Goal: Information Seeking & Learning: Check status

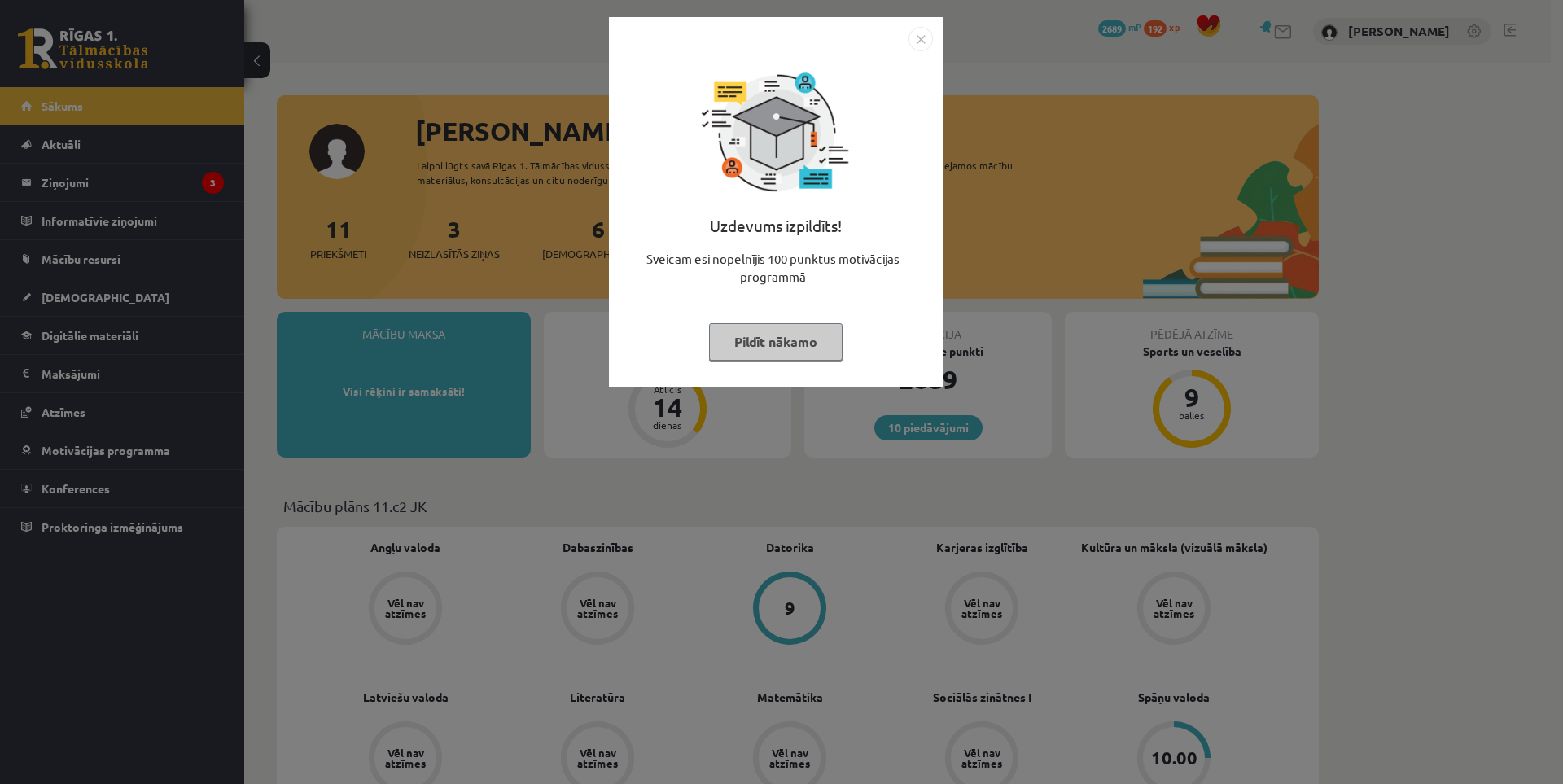
click at [920, 36] on img "Close" at bounding box center [921, 39] width 25 height 25
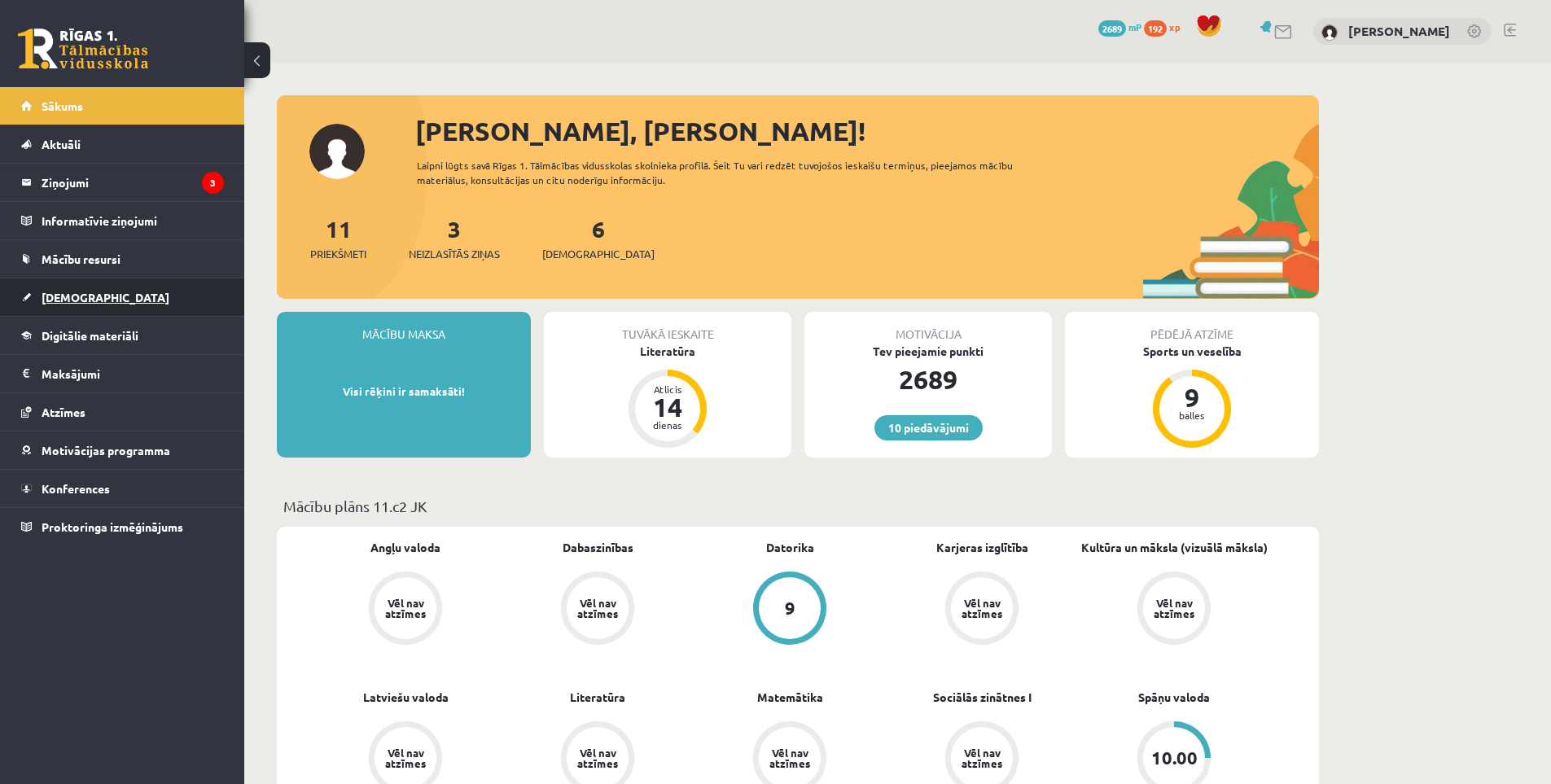
click at [87, 289] on link "[DEMOGRAPHIC_DATA]" at bounding box center [122, 297] width 203 height 38
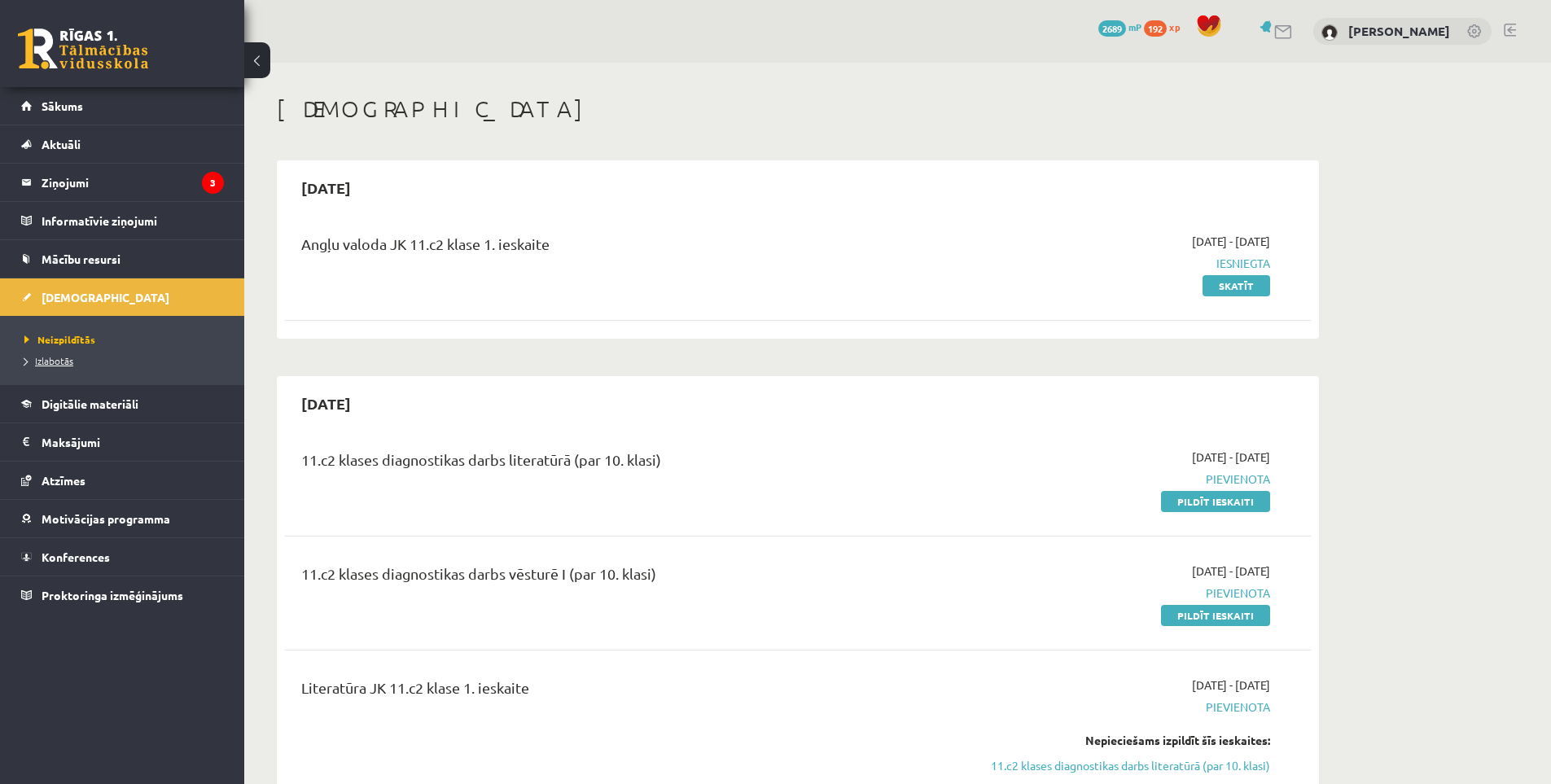
click at [62, 363] on span "Izlabotās" at bounding box center [49, 360] width 49 height 13
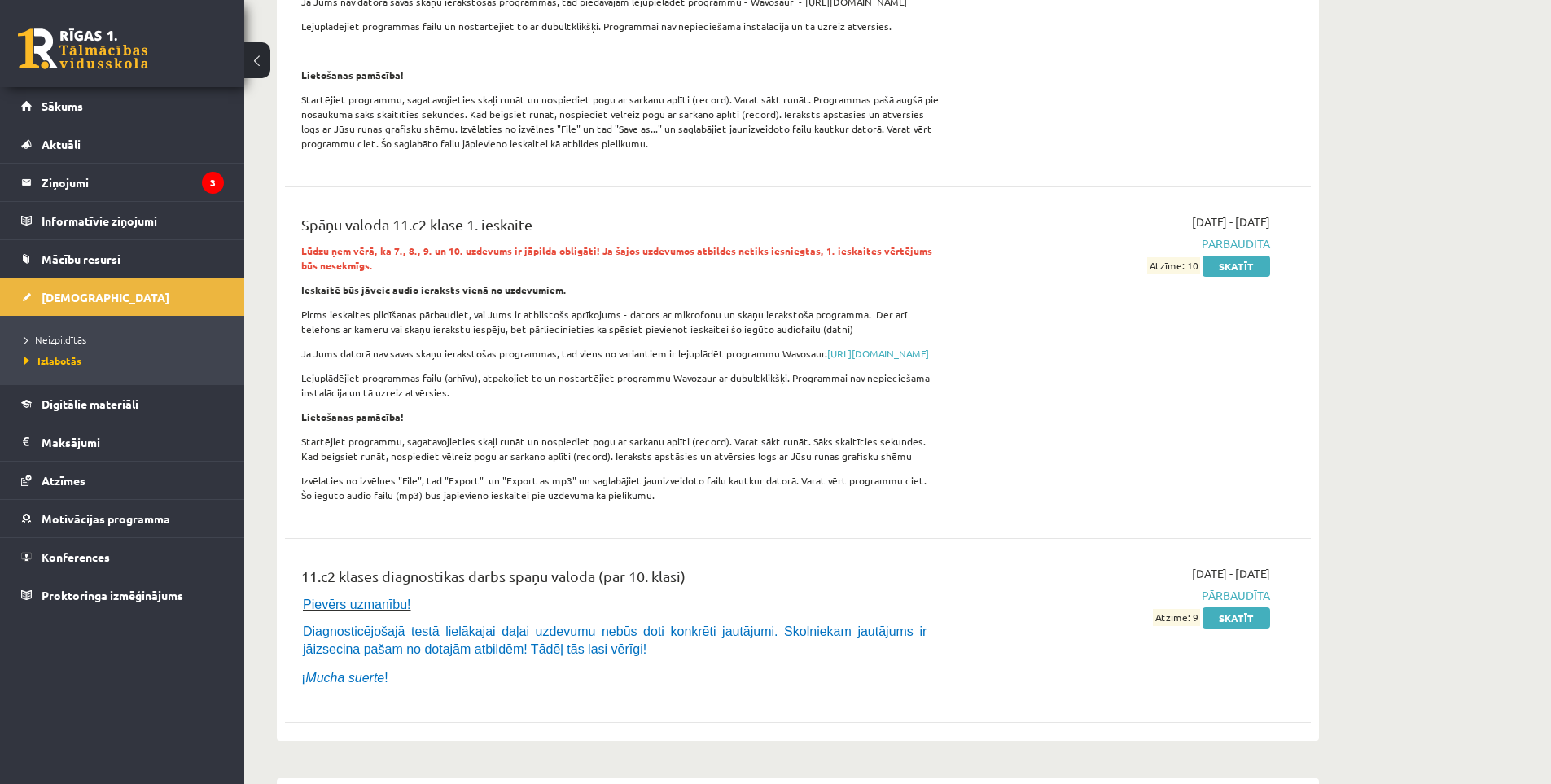
scroll to position [8273, 0]
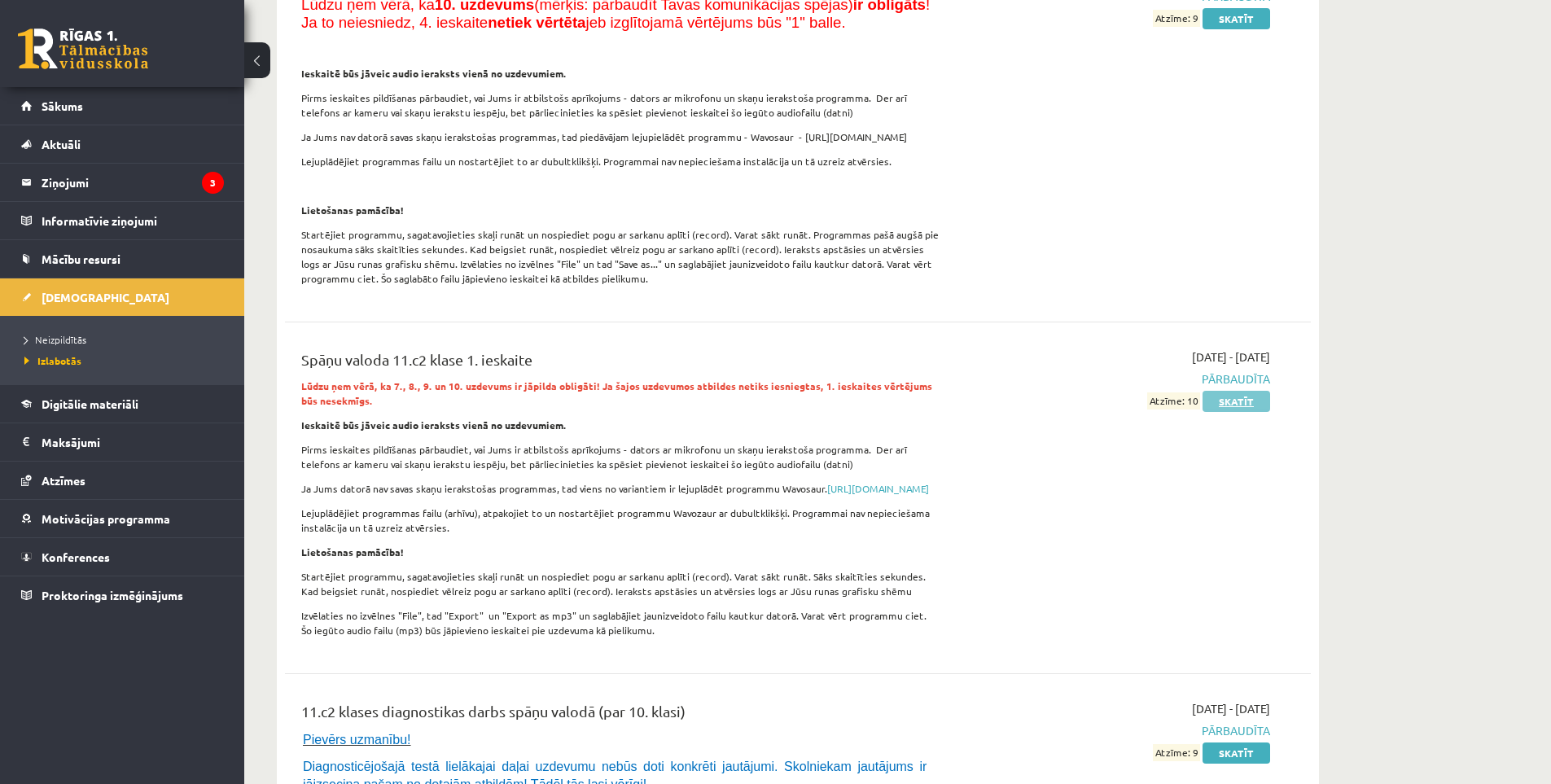
click at [1236, 391] on link "Skatīt" at bounding box center [1237, 400] width 68 height 21
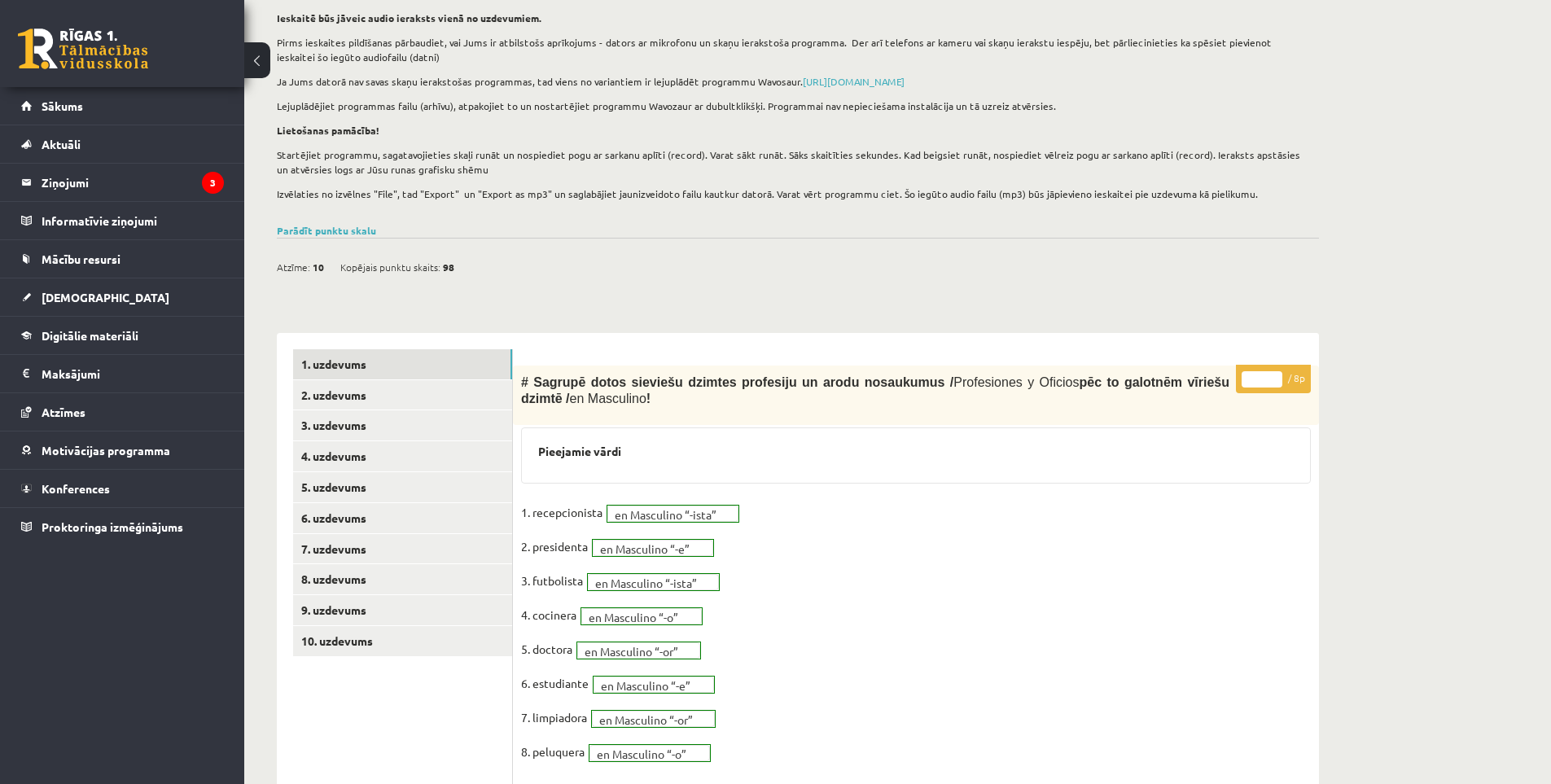
scroll to position [370, 0]
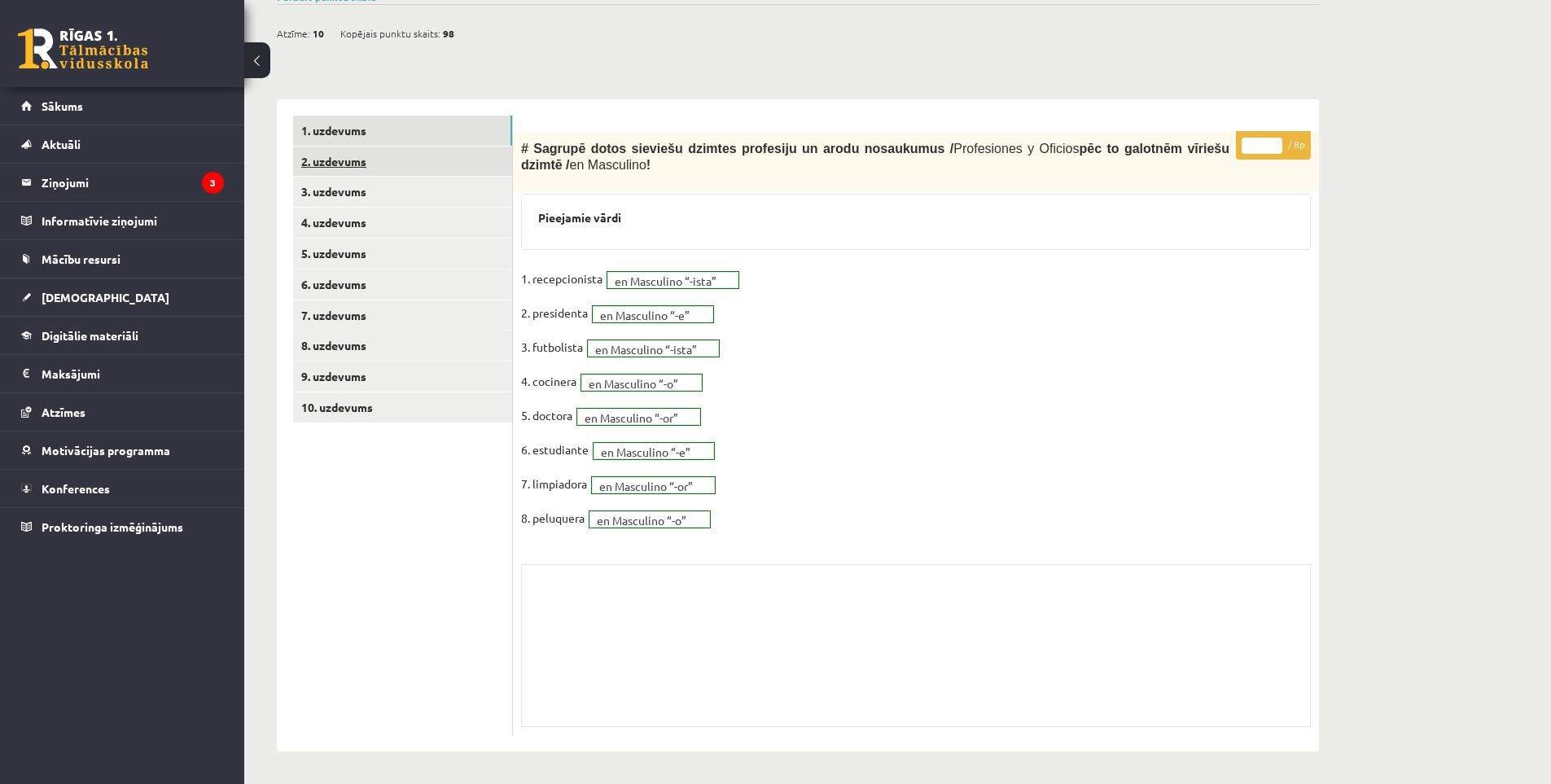
click at [424, 155] on link "2. uzdevums" at bounding box center [403, 161] width 219 height 30
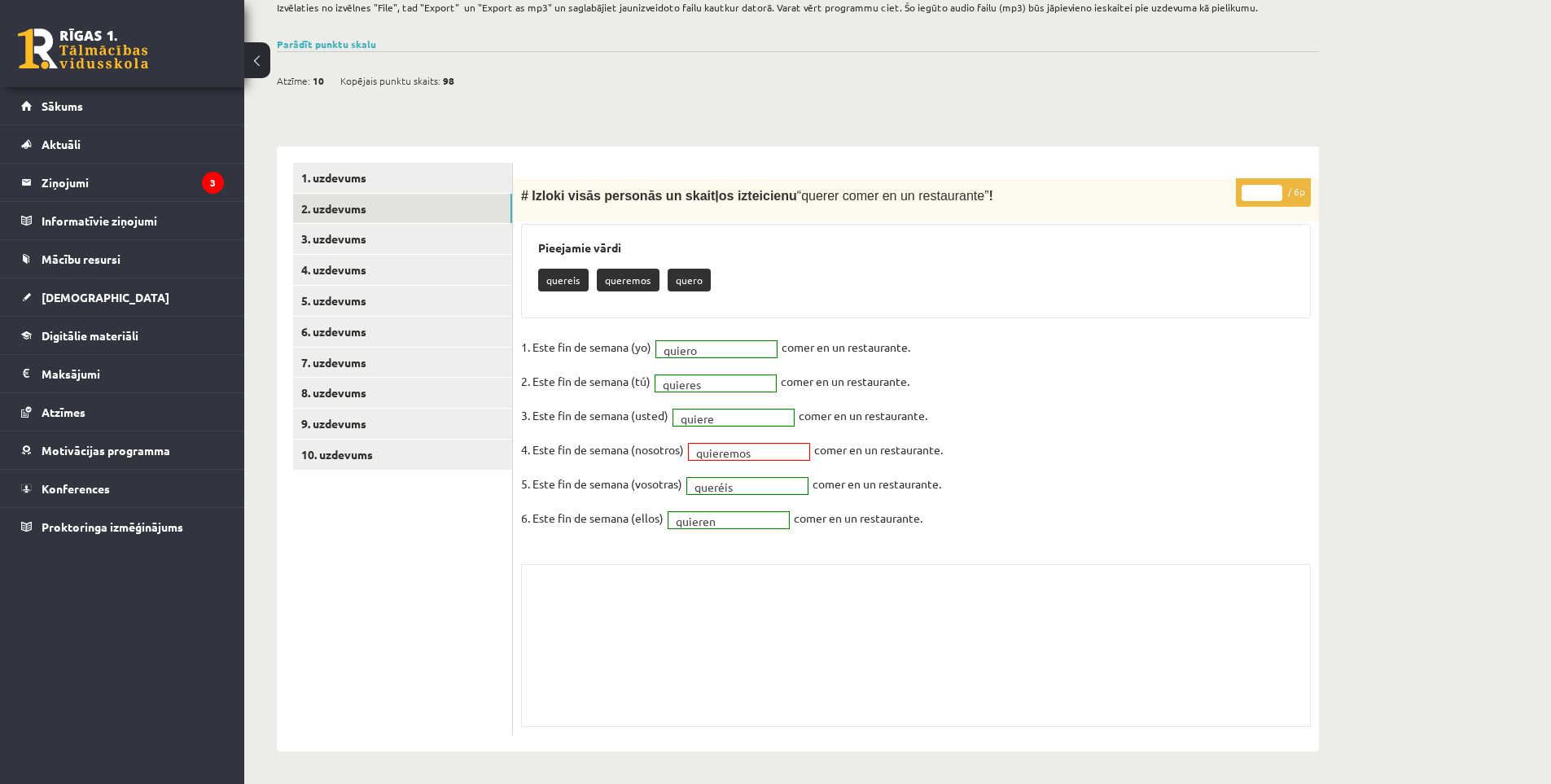
click at [762, 437] on fieldset "1. Este fin de semana (yo) quiero ****** comer en un restaurante. 2. Este fin d…" at bounding box center [916, 437] width 789 height 205
click at [397, 236] on link "3. uzdevums" at bounding box center [403, 238] width 219 height 30
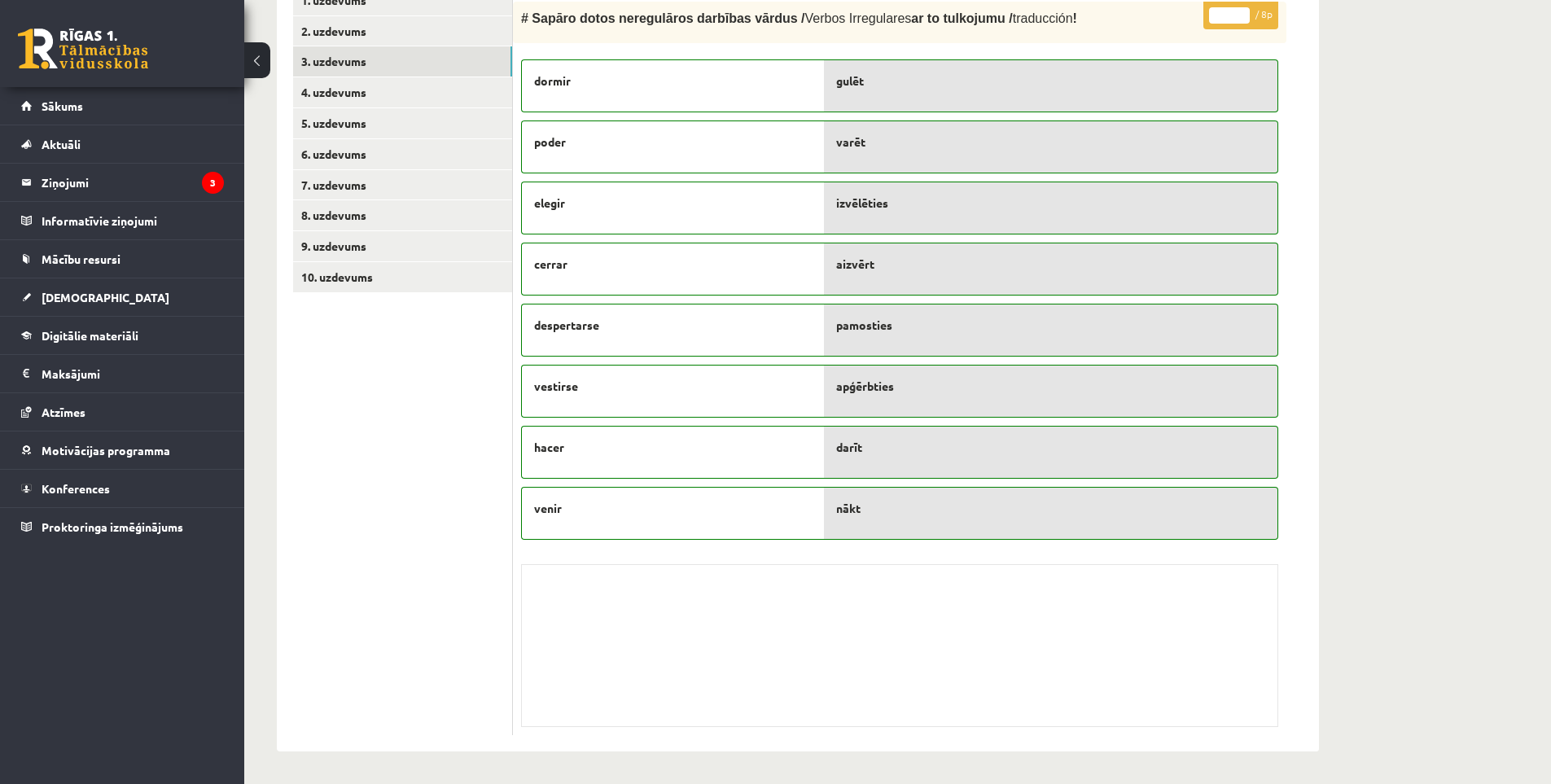
scroll to position [364, 0]
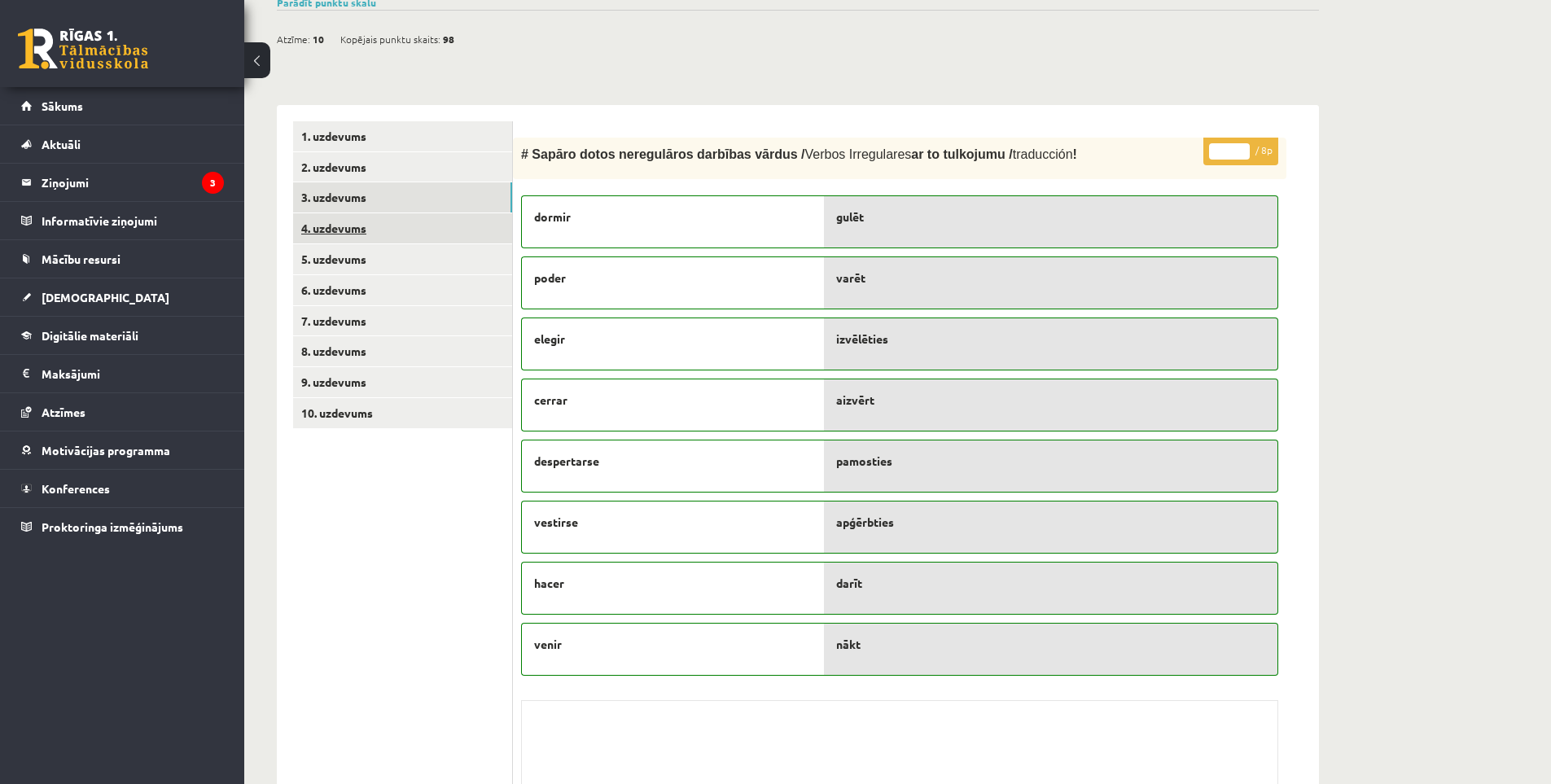
click at [380, 219] on link "4. uzdevums" at bounding box center [403, 229] width 219 height 30
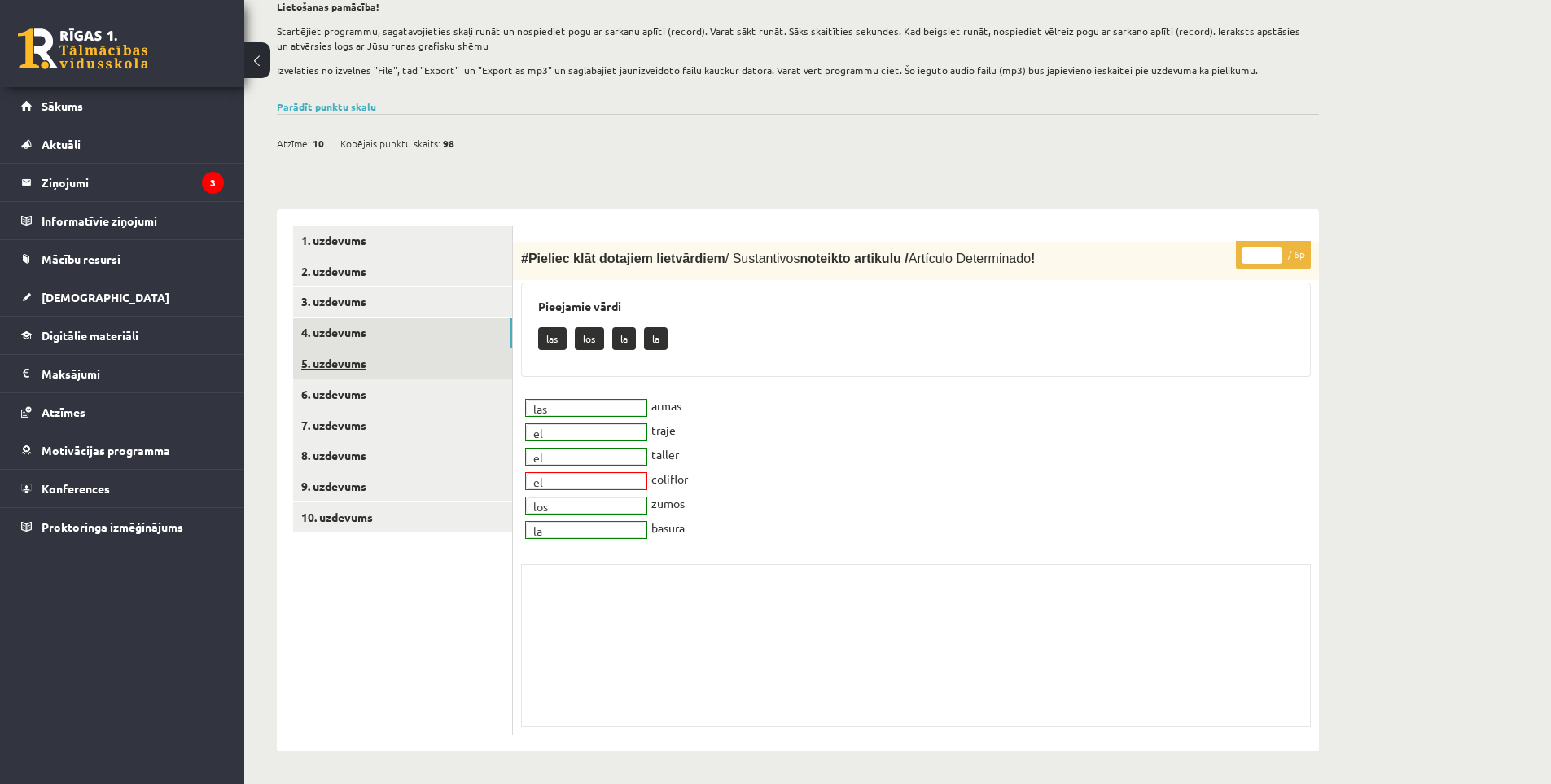
click at [380, 363] on link "5. uzdevums" at bounding box center [403, 363] width 219 height 30
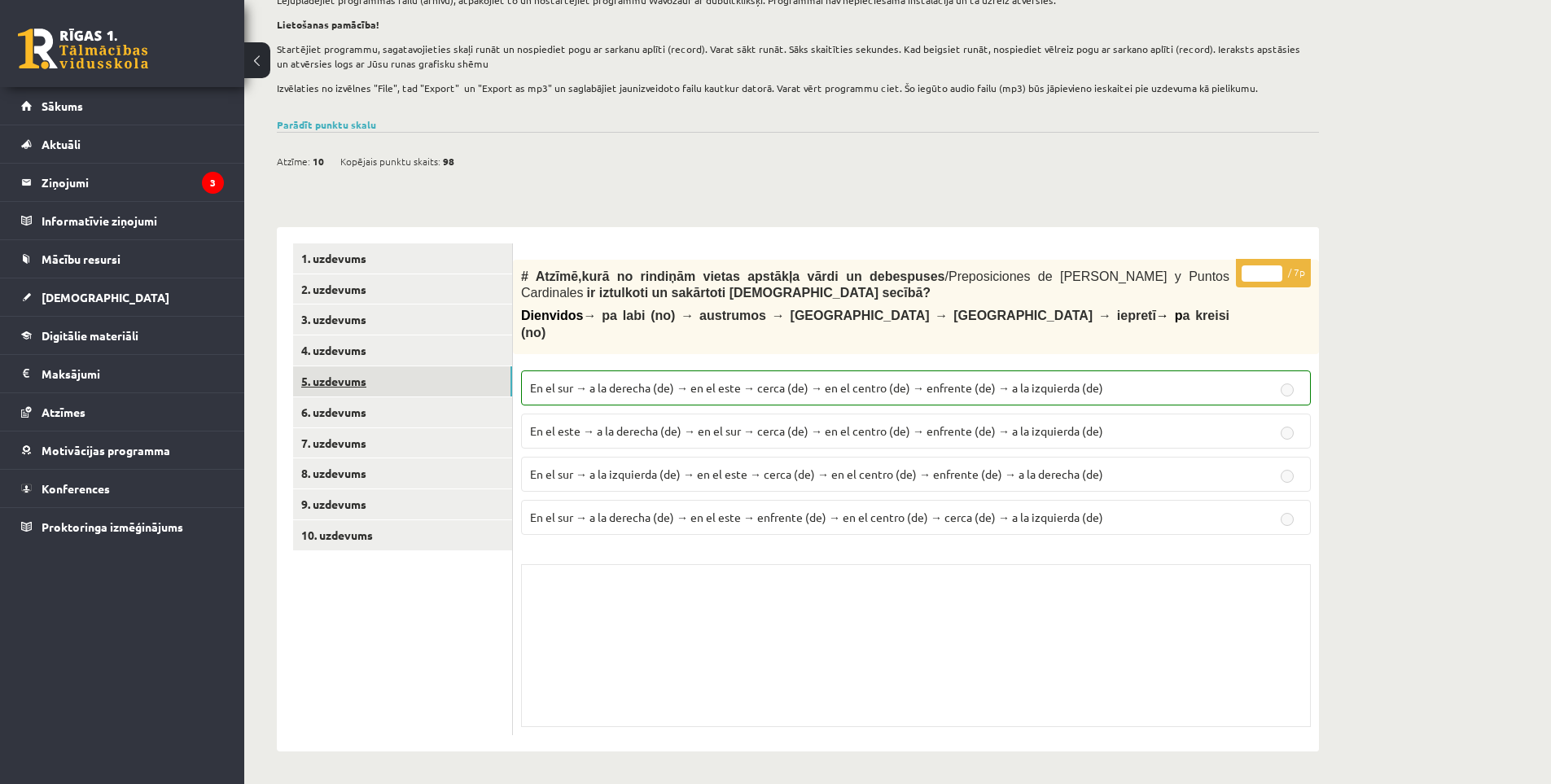
scroll to position [226, 0]
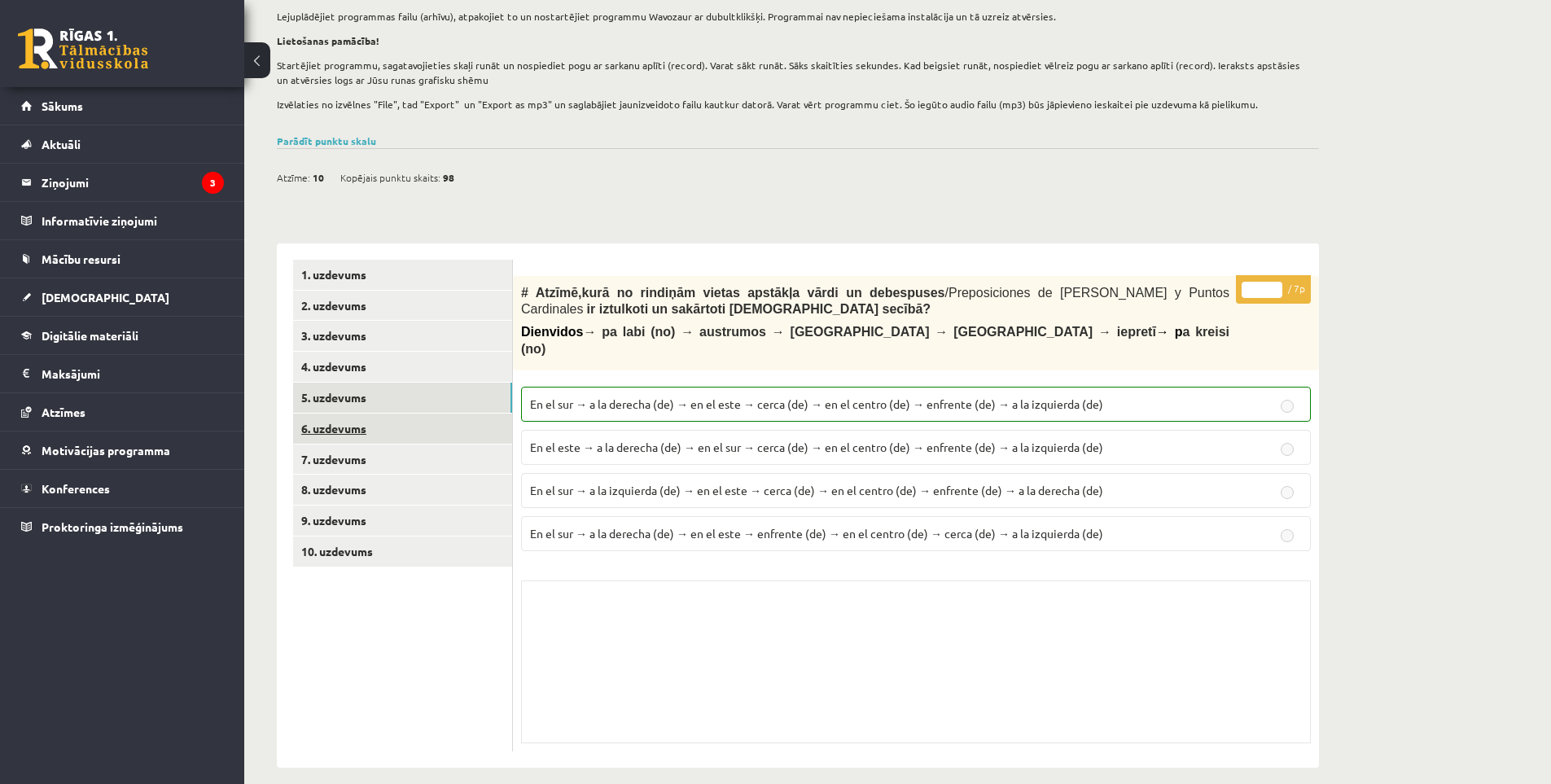
click at [421, 432] on link "6. uzdevums" at bounding box center [403, 428] width 219 height 30
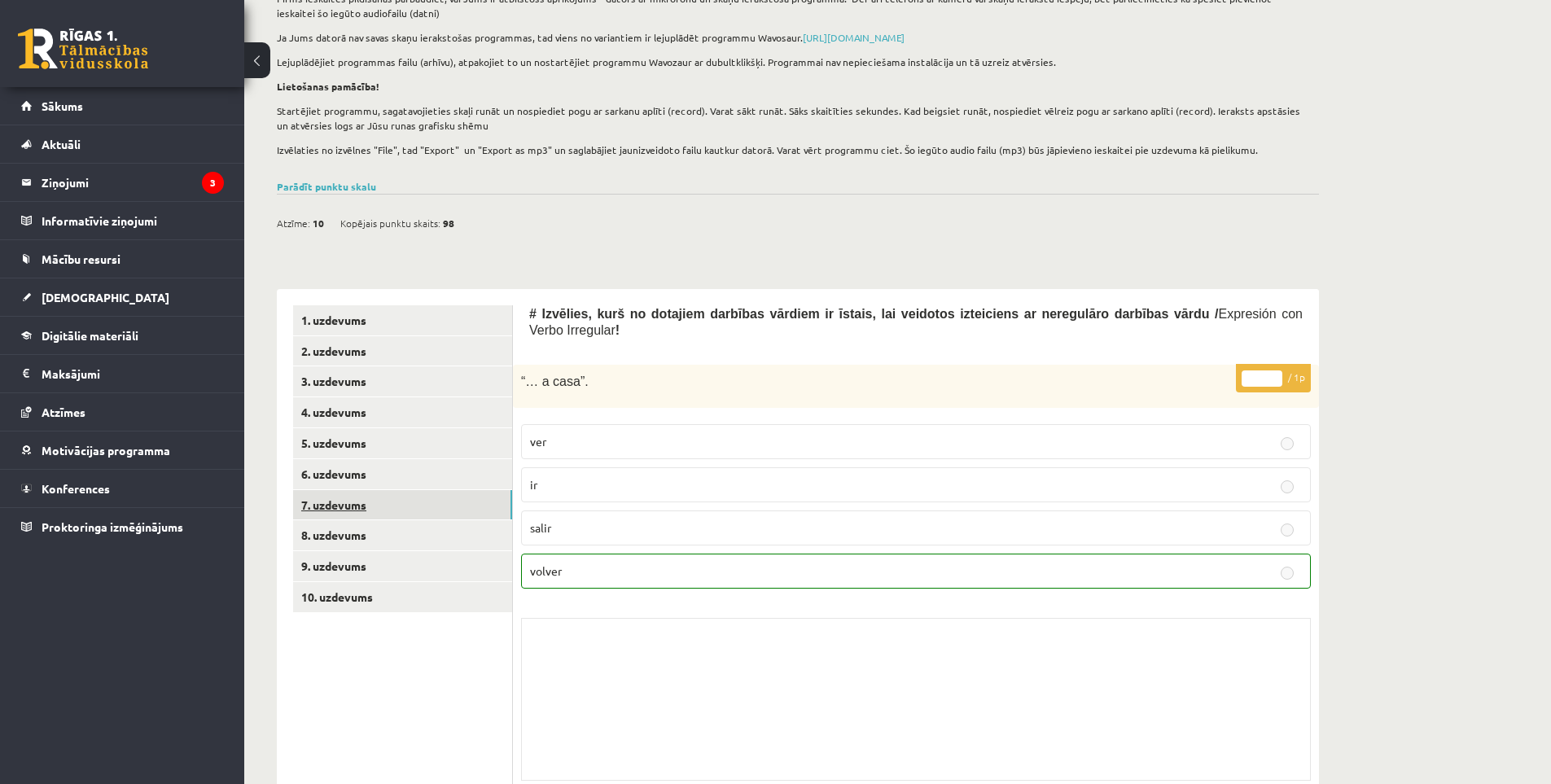
click at [403, 510] on link "7. uzdevums" at bounding box center [403, 505] width 219 height 30
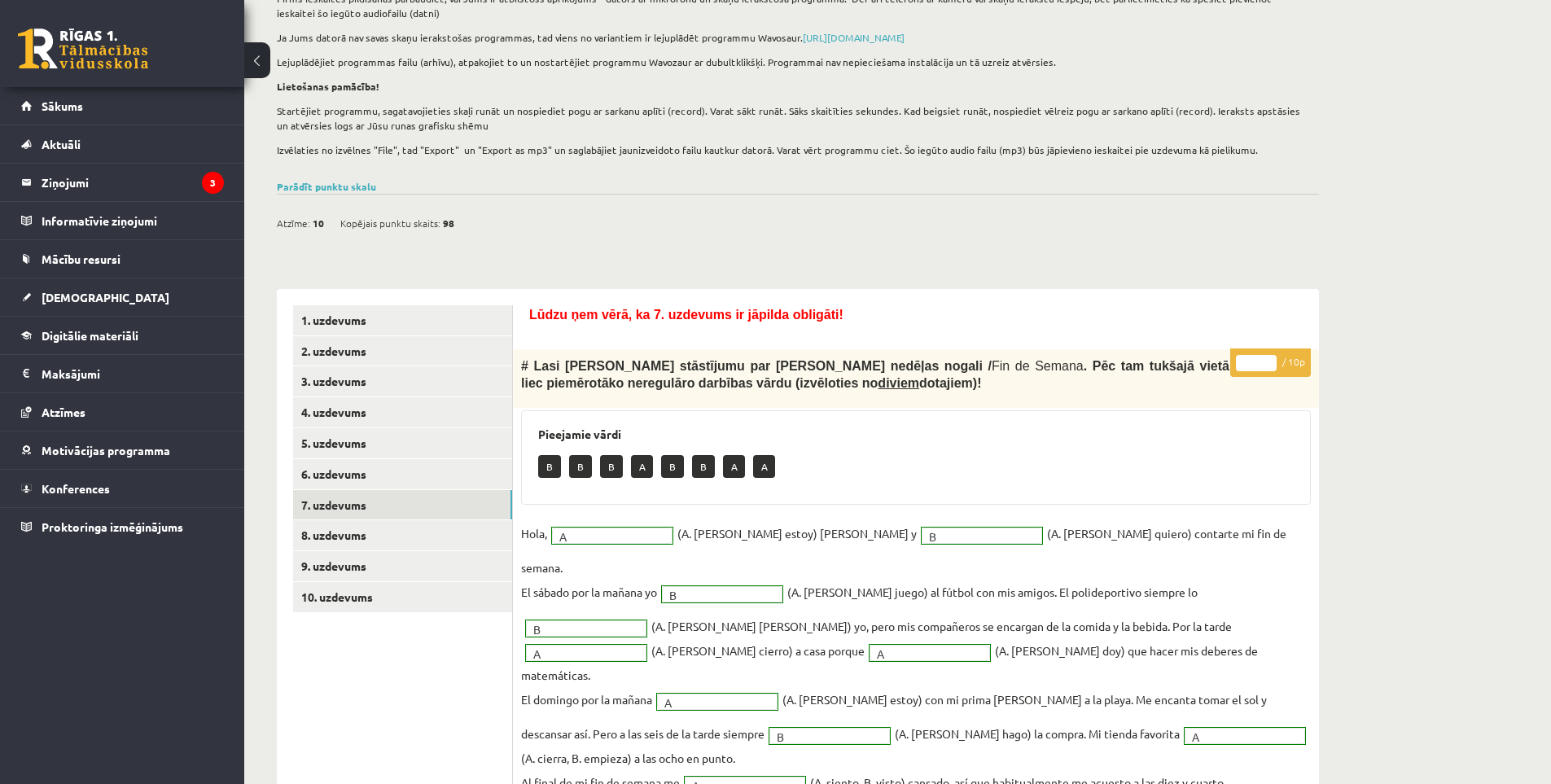
scroll to position [395, 0]
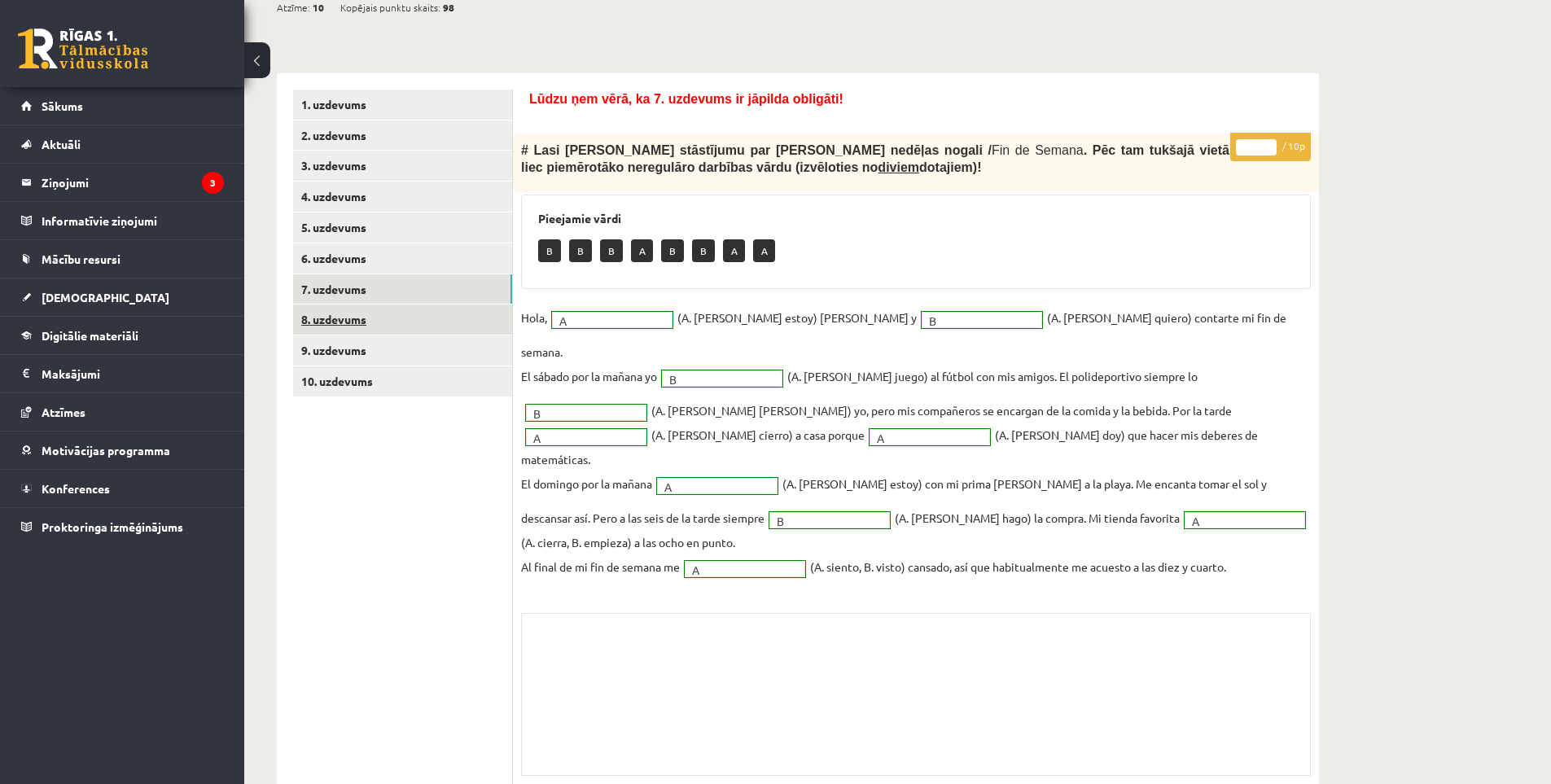
click at [410, 326] on link "8. uzdevums" at bounding box center [403, 319] width 219 height 30
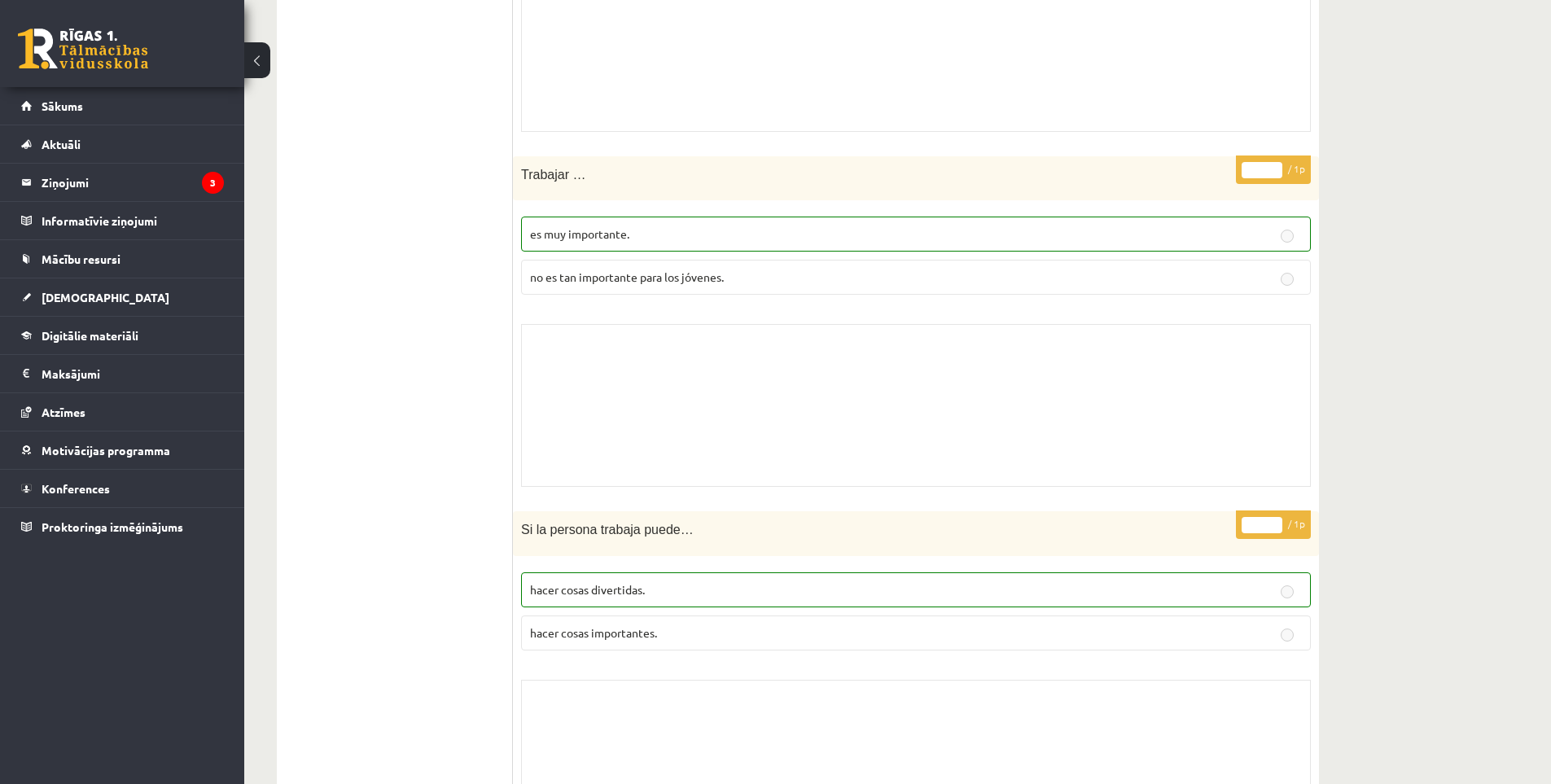
scroll to position [259, 0]
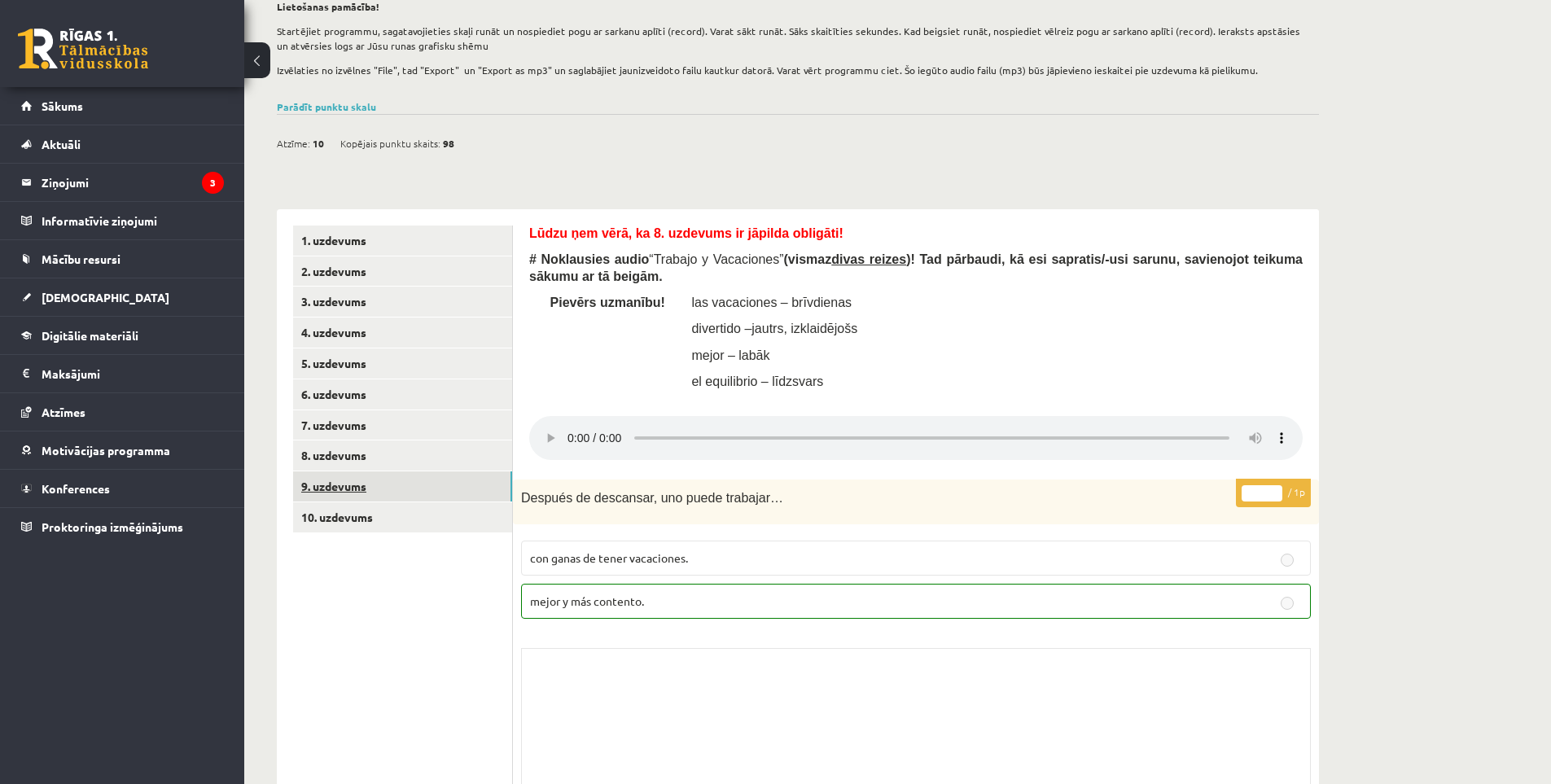
click at [421, 484] on link "9. uzdevums" at bounding box center [403, 486] width 219 height 30
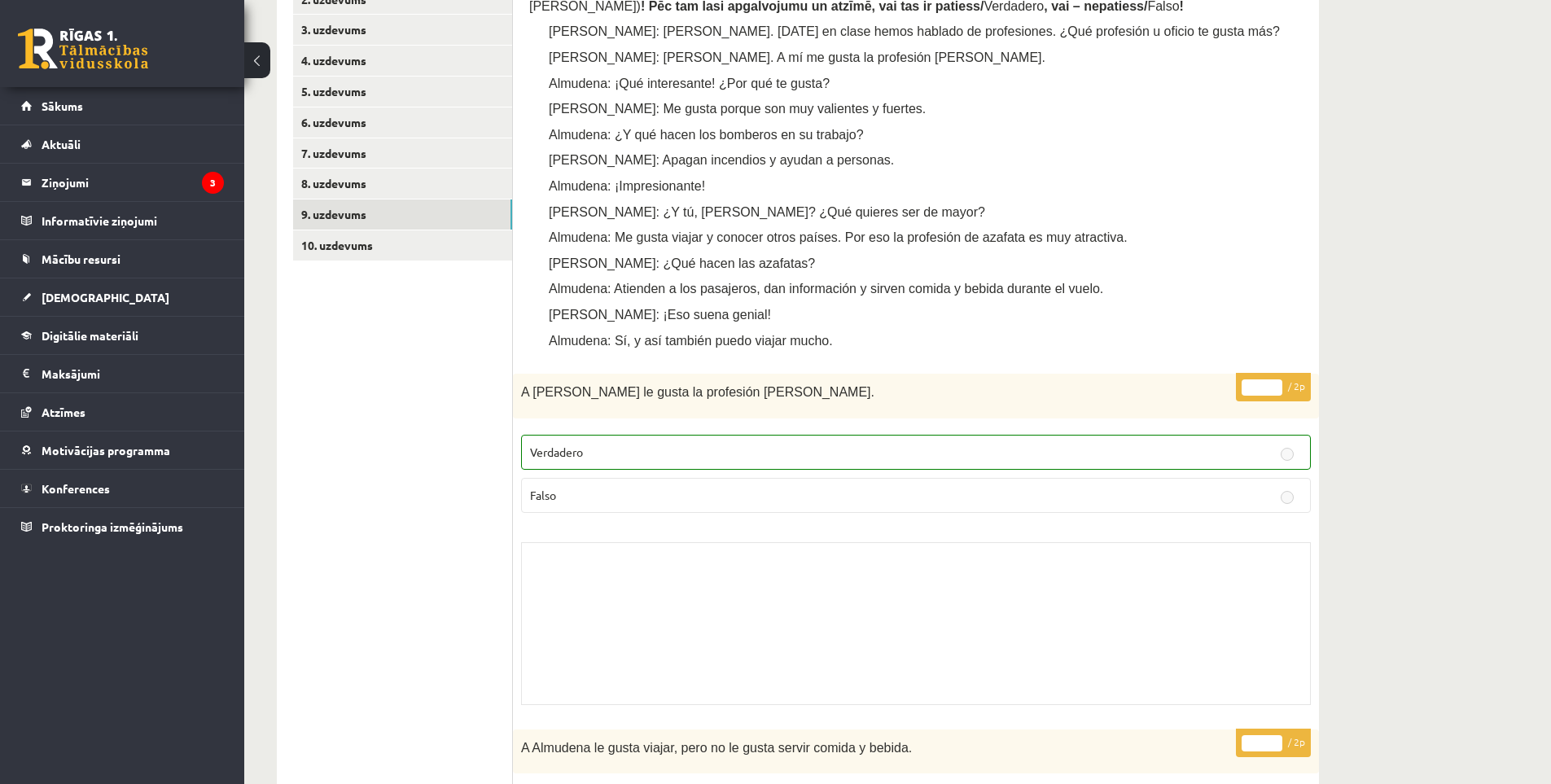
scroll to position [395, 0]
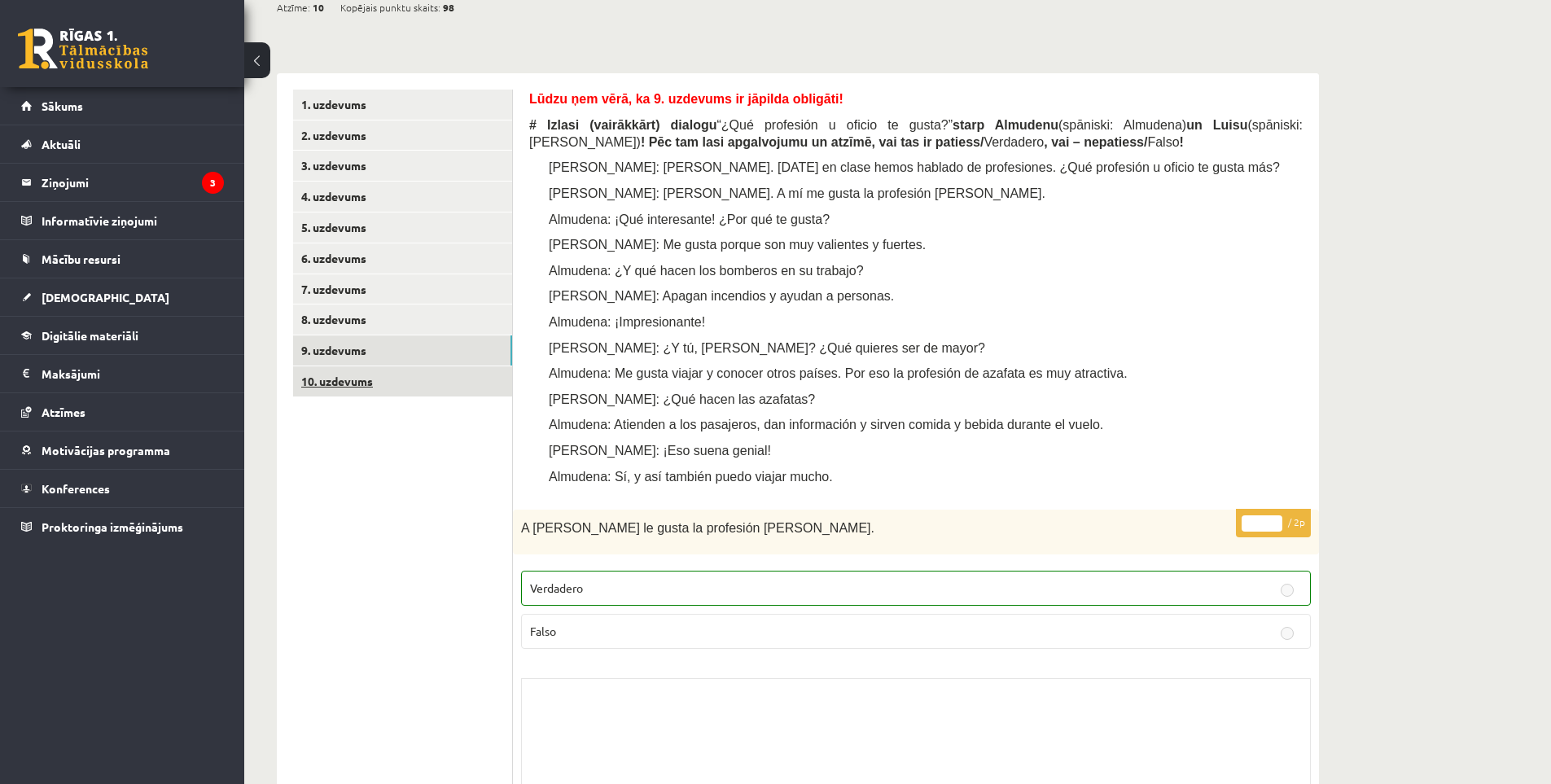
click at [407, 385] on link "10. uzdevums" at bounding box center [403, 382] width 219 height 30
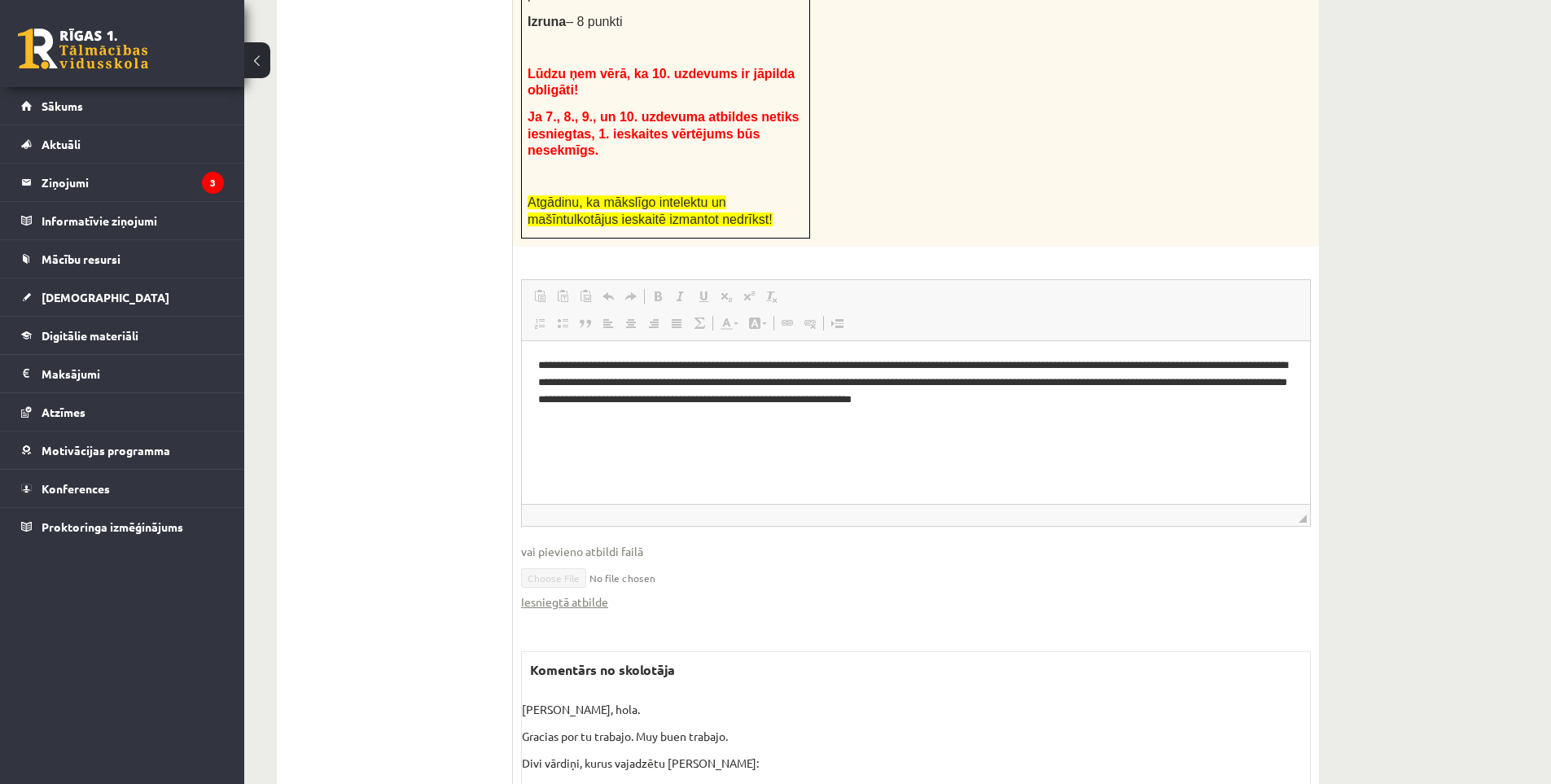
scroll to position [1027, 0]
